Goal: Navigation & Orientation: Find specific page/section

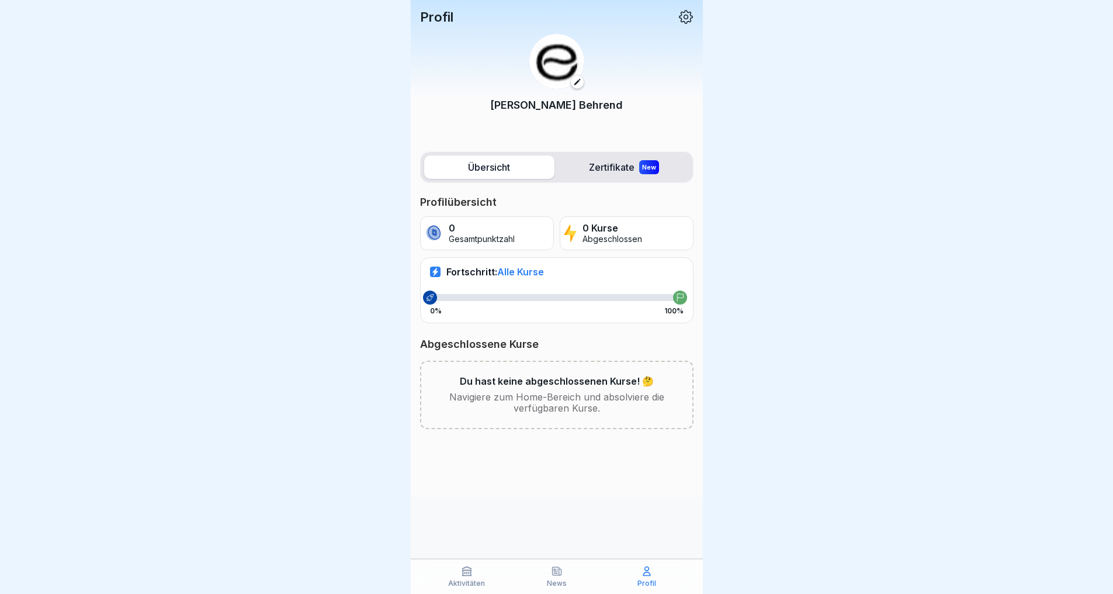
click at [553, 579] on p "News" at bounding box center [557, 583] width 20 height 8
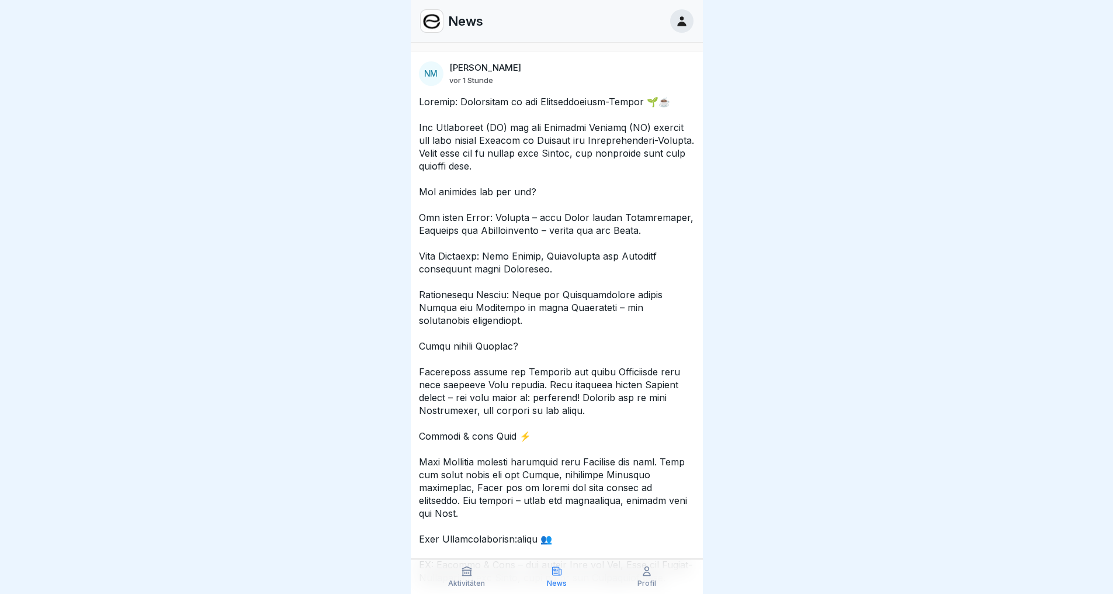
click at [535, 376] on p at bounding box center [557, 397] width 276 height 604
click at [532, 376] on p at bounding box center [557, 397] width 276 height 604
click at [531, 376] on p at bounding box center [557, 397] width 276 height 604
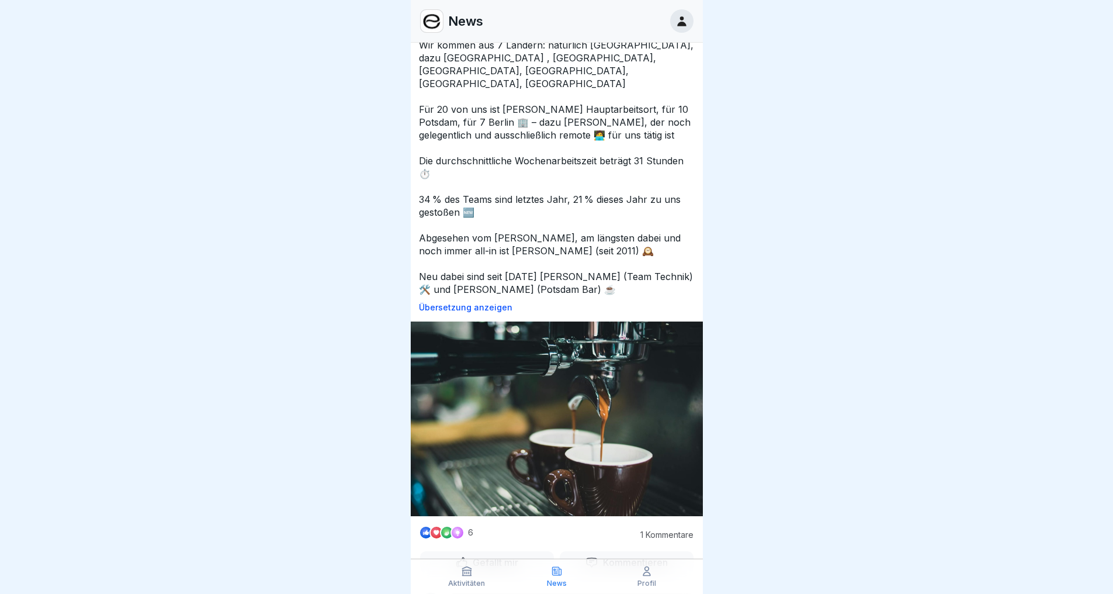
drag, startPoint x: 814, startPoint y: 349, endPoint x: 811, endPoint y: -47, distance: 396.7
drag, startPoint x: 754, startPoint y: 169, endPoint x: 625, endPoint y: 214, distance: 136.2
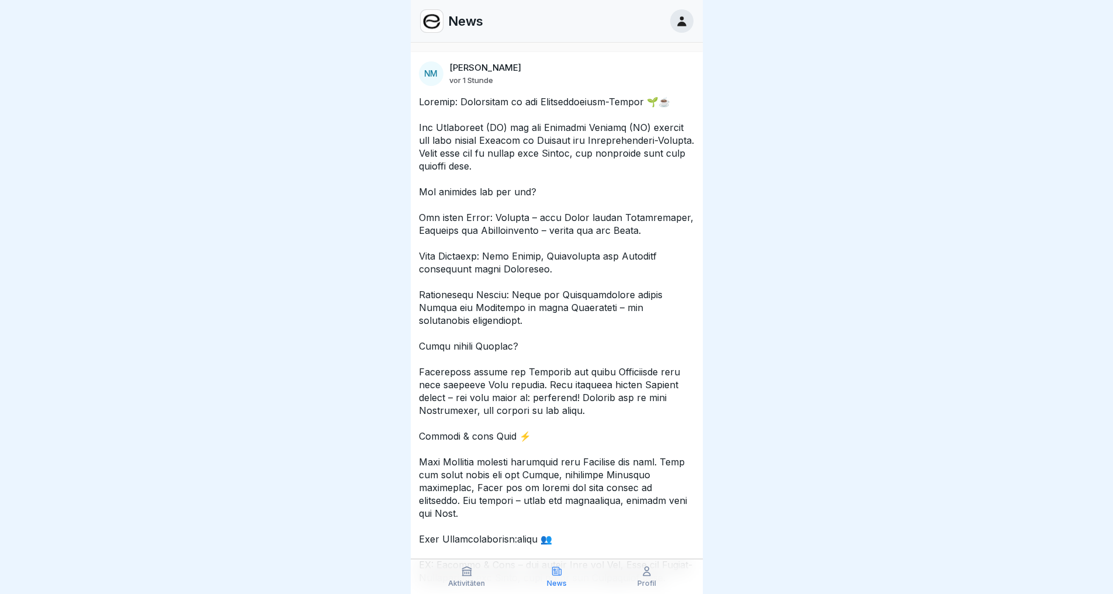
drag, startPoint x: 592, startPoint y: 259, endPoint x: 602, endPoint y: 26, distance: 233.3
click at [587, 152] on p at bounding box center [557, 397] width 276 height 604
click at [678, 17] on icon at bounding box center [681, 21] width 13 height 13
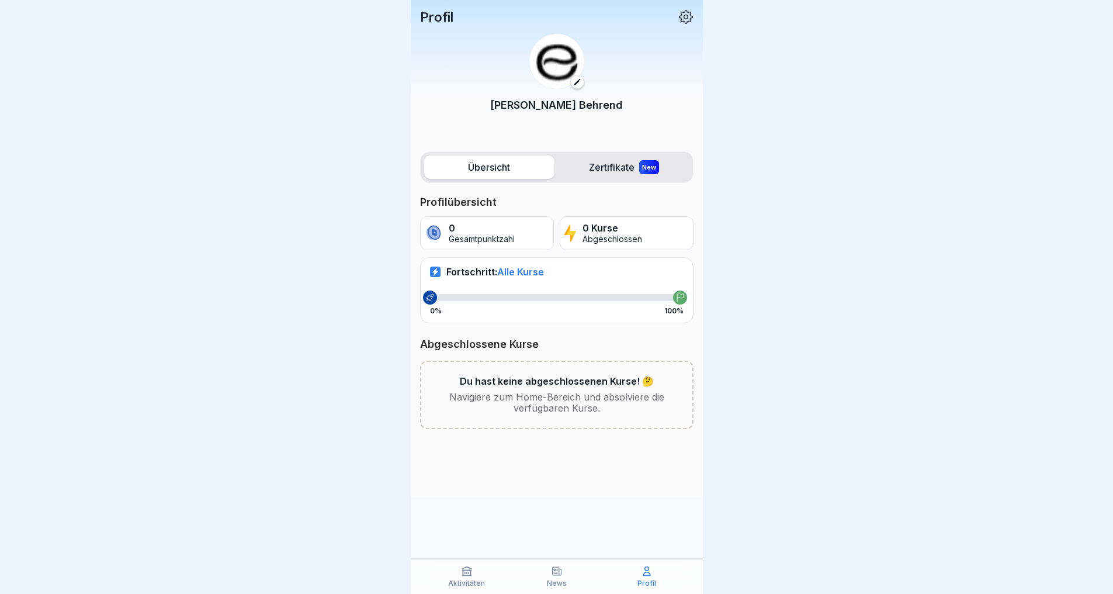
click at [593, 164] on label "Zertifikate New" at bounding box center [624, 166] width 130 height 23
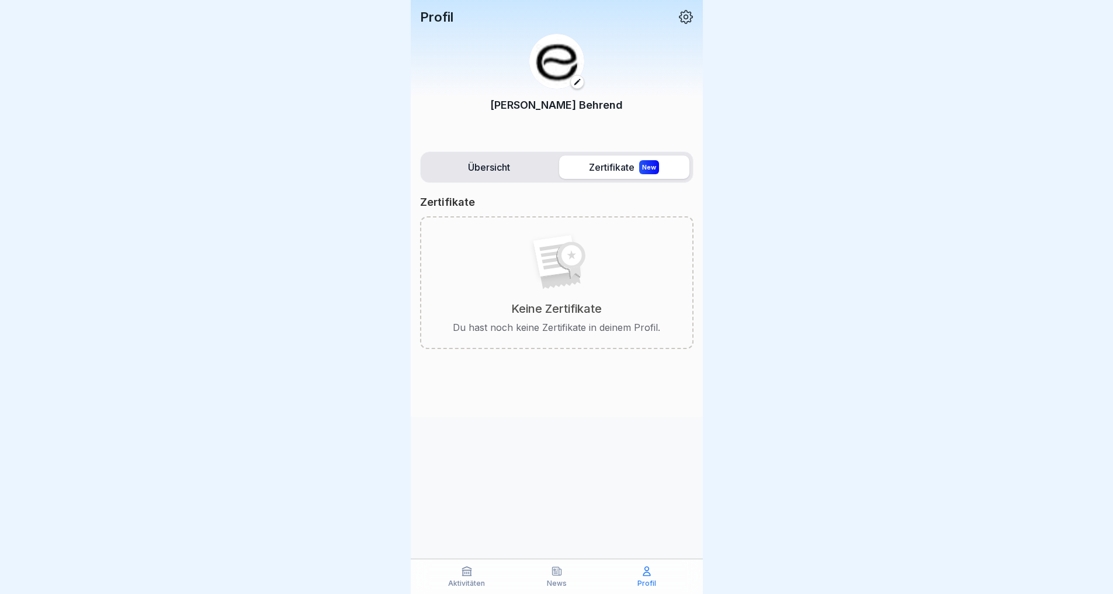
click at [490, 166] on label "Übersicht" at bounding box center [489, 166] width 130 height 23
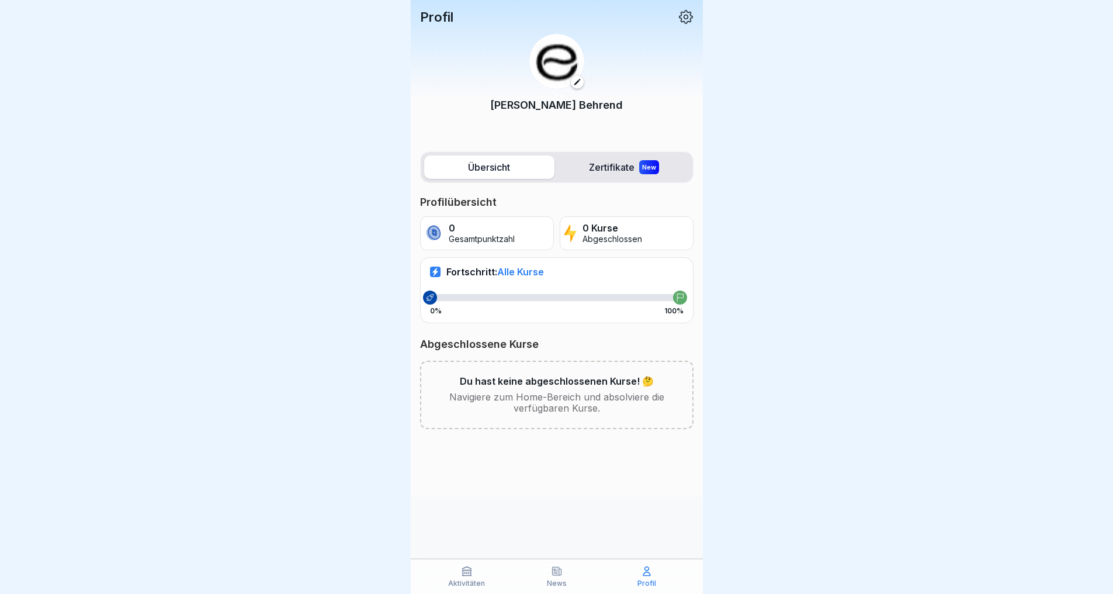
click at [462, 574] on icon at bounding box center [466, 571] width 9 height 9
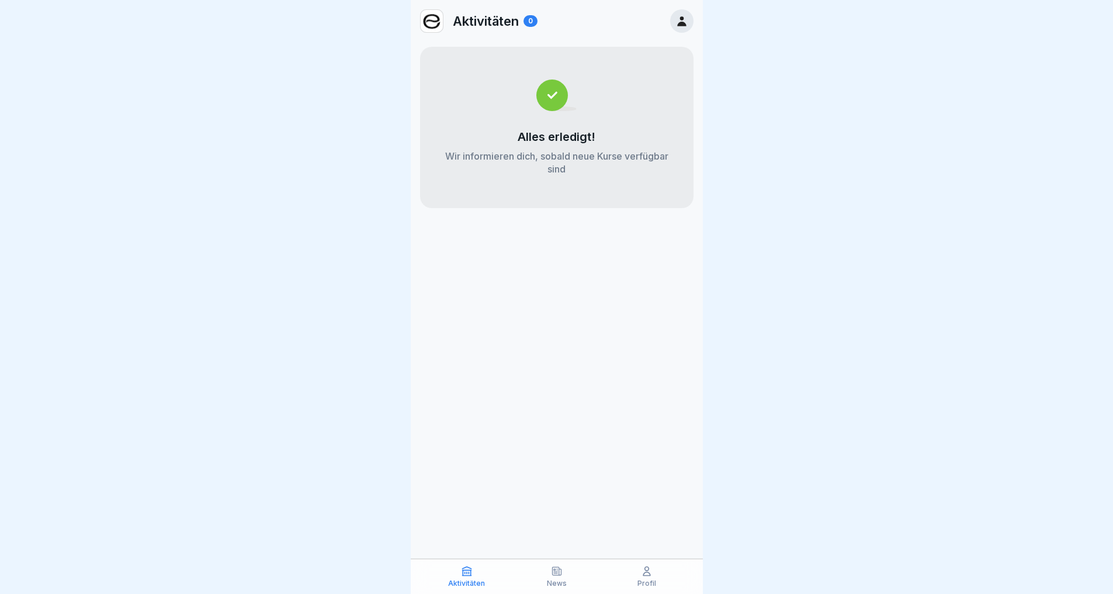
click at [546, 112] on div "Alles erledigt! Wir informieren dich, sobald neue Kurse verfügbar sind" at bounding box center [556, 127] width 273 height 161
click at [515, 19] on p "Aktivitäten" at bounding box center [486, 20] width 66 height 15
click at [526, 20] on div "0" at bounding box center [530, 21] width 14 height 12
click at [554, 581] on p "News" at bounding box center [557, 583] width 20 height 8
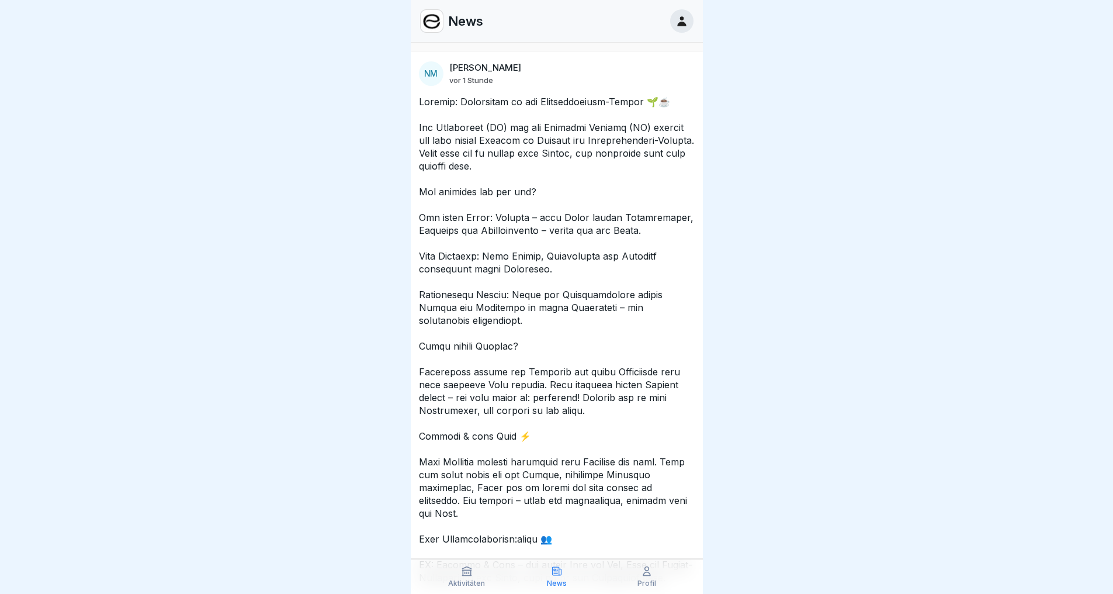
click at [642, 577] on div "Profil" at bounding box center [647, 576] width 84 height 22
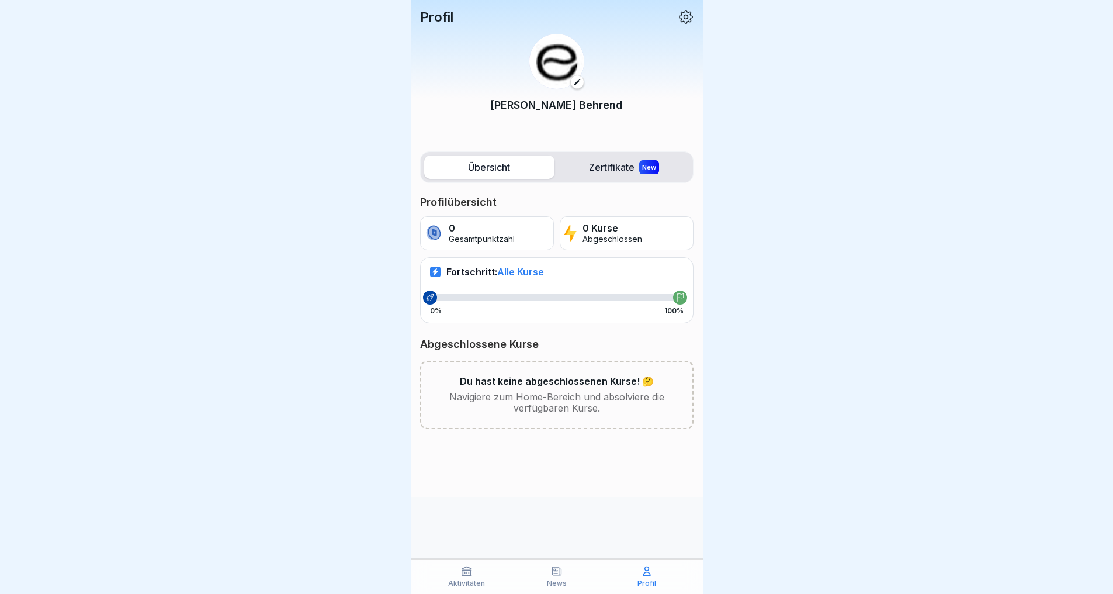
click at [440, 292] on div "Fortschritt: Alle Kurse 0% 100%" at bounding box center [556, 289] width 273 height 65
click at [522, 291] on div "Fortschritt: Alle Kurse 0% 100%" at bounding box center [556, 289] width 273 height 65
drag, startPoint x: 476, startPoint y: 227, endPoint x: 524, endPoint y: 229, distance: 48.5
click at [476, 227] on p "0" at bounding box center [482, 228] width 66 height 11
click at [630, 231] on p "0 Kurse" at bounding box center [612, 228] width 60 height 11
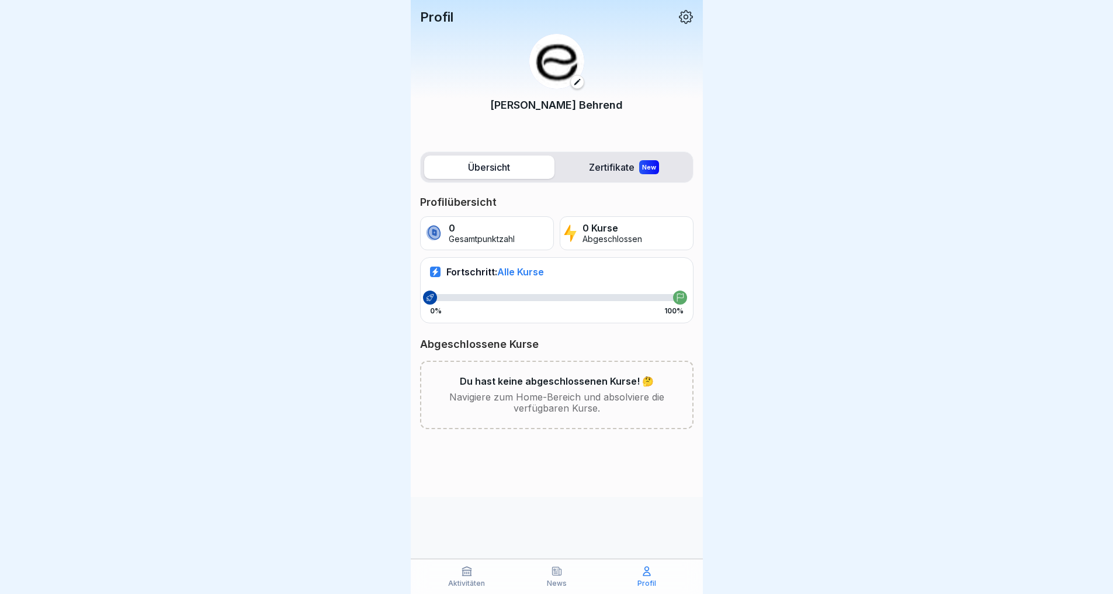
click at [559, 390] on div "Du hast keine abgeschlossenen Kurse! 🤔 Navigiere zum Home-Bereich und absolvier…" at bounding box center [556, 394] width 273 height 69
